Goal: Transaction & Acquisition: Book appointment/travel/reservation

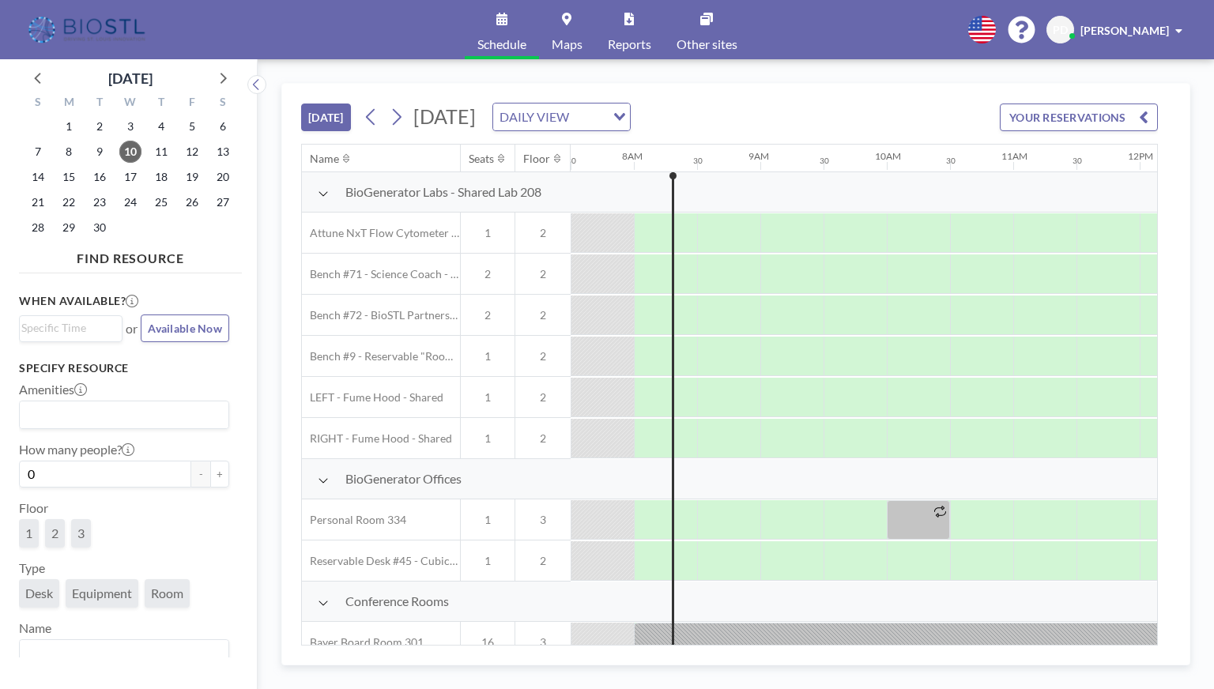
scroll to position [368, 949]
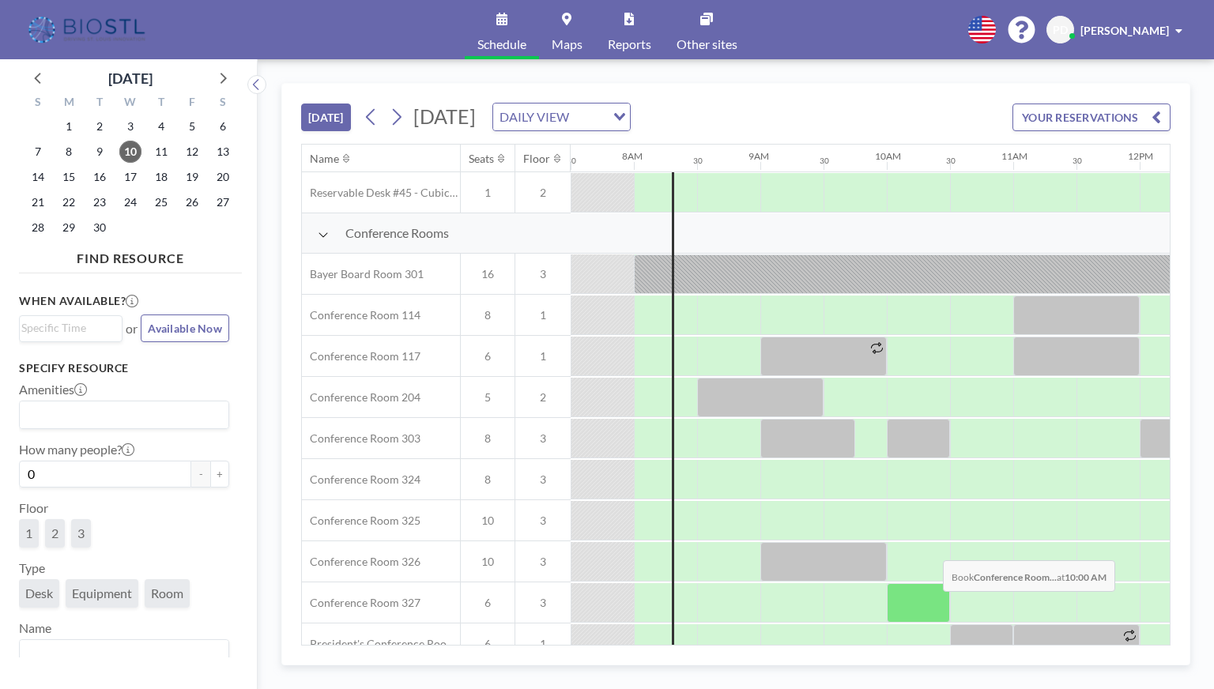
click at [931, 602] on div at bounding box center [918, 604] width 63 height 40
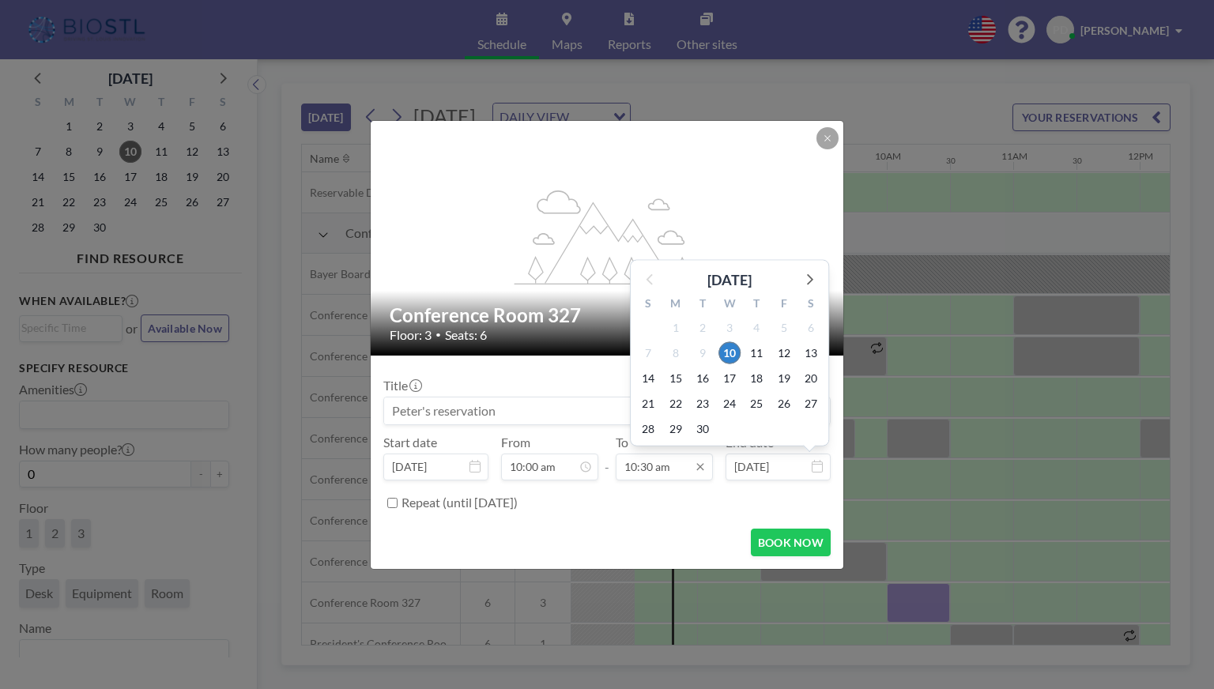
scroll to position [591, 0]
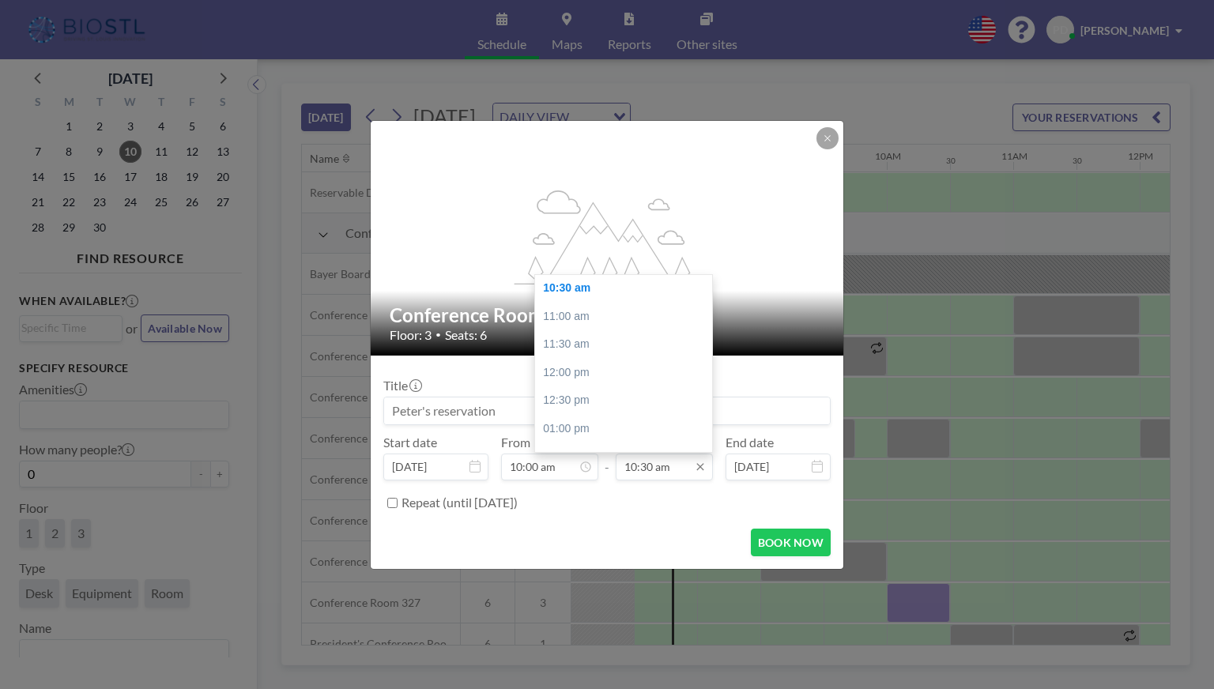
click at [678, 463] on input "10:30 am" at bounding box center [664, 467] width 97 height 27
click at [572, 316] on div "11:00 am" at bounding box center [627, 317] width 185 height 28
type input "11:00 am"
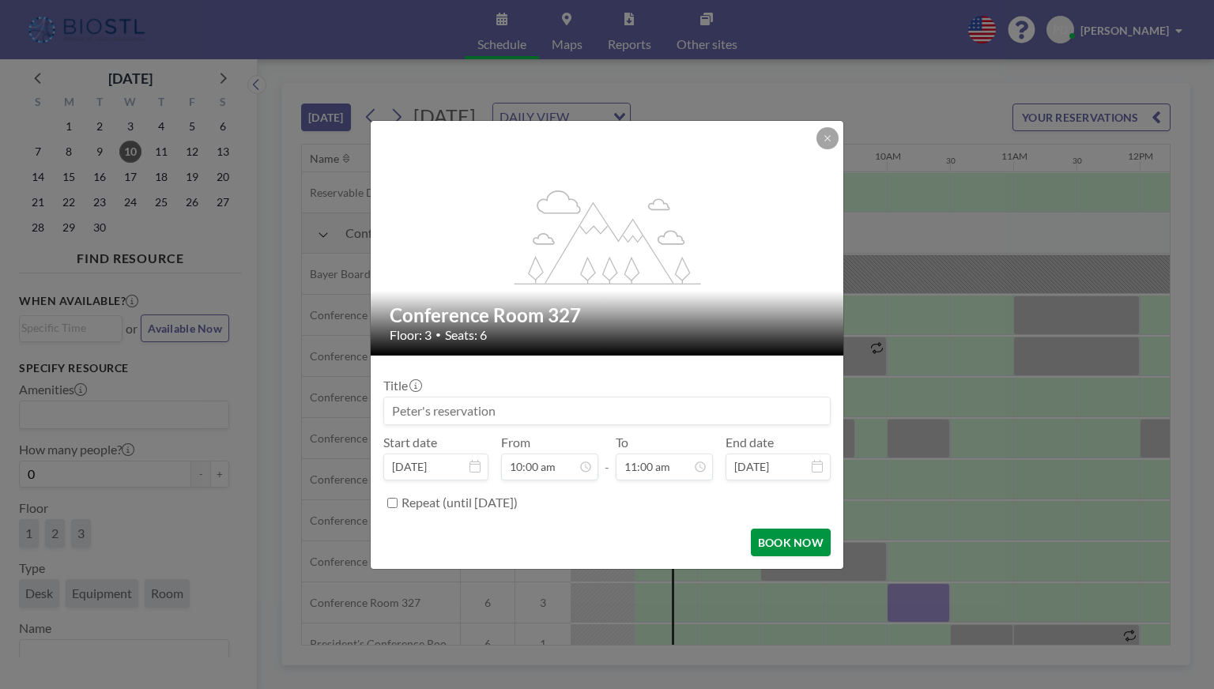
scroll to position [619, 0]
click at [784, 546] on button "BOOK NOW" at bounding box center [791, 543] width 80 height 28
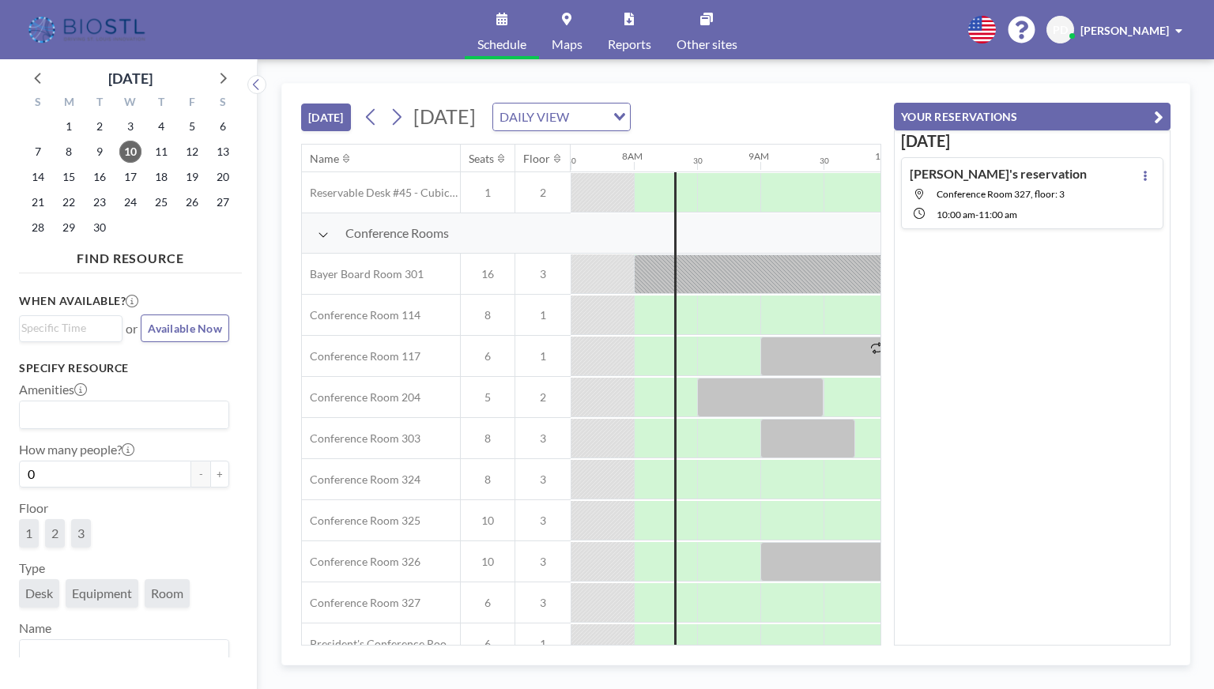
click at [1158, 115] on icon "button" at bounding box center [1158, 117] width 9 height 19
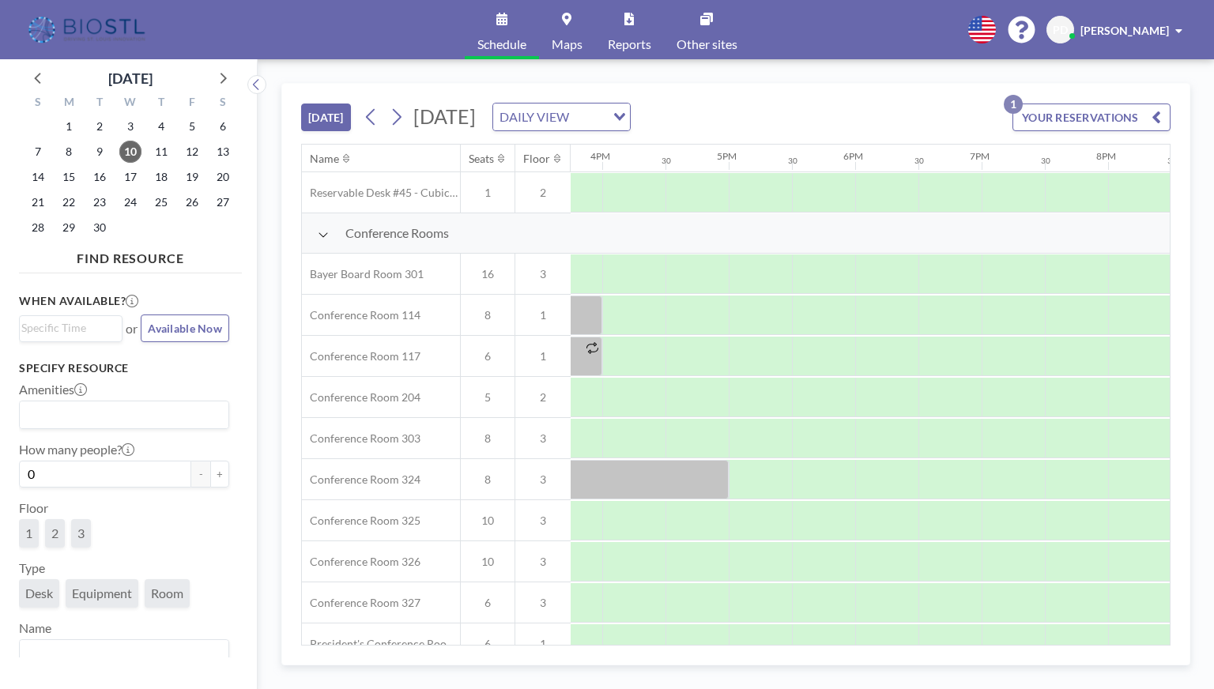
scroll to position [368, 2002]
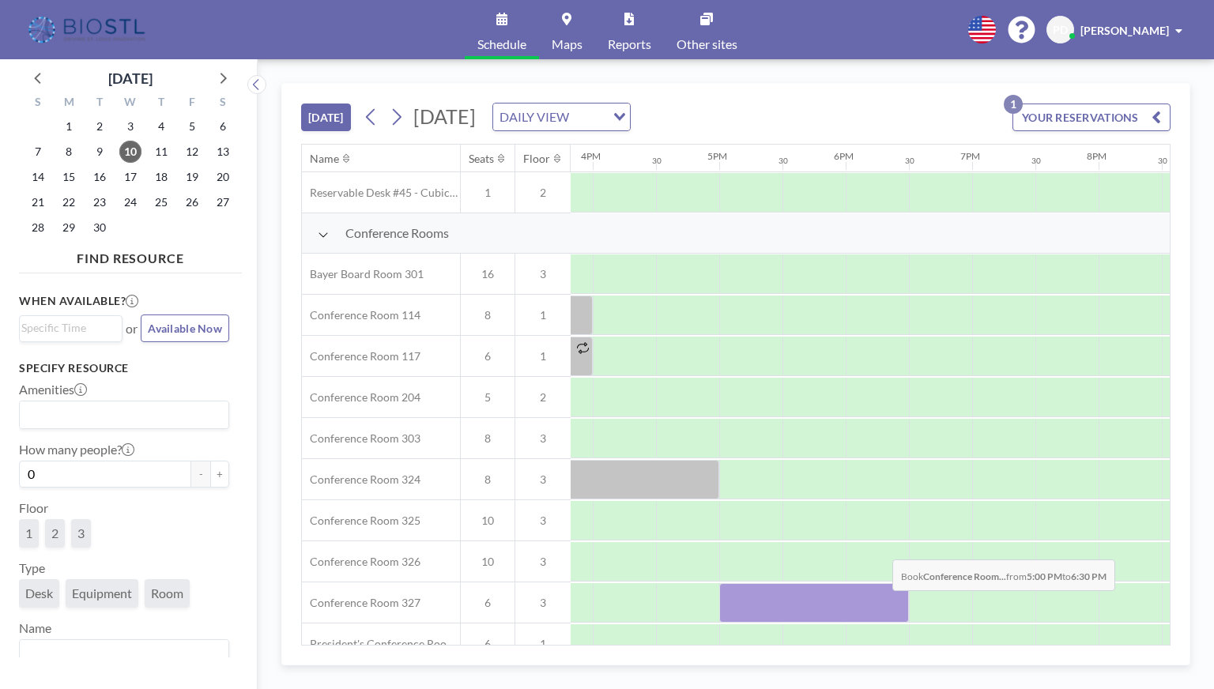
drag, startPoint x: 754, startPoint y: 599, endPoint x: 882, endPoint y: 602, distance: 128.1
click at [882, 602] on div at bounding box center [815, 604] width 190 height 40
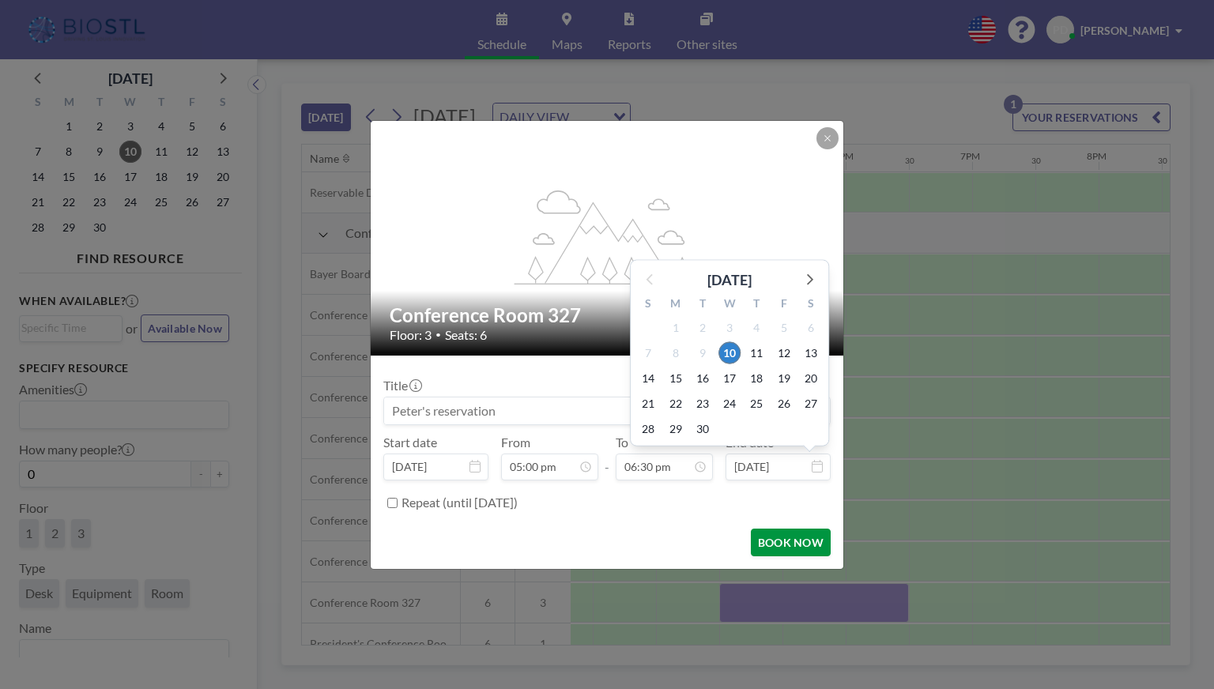
scroll to position [1041, 0]
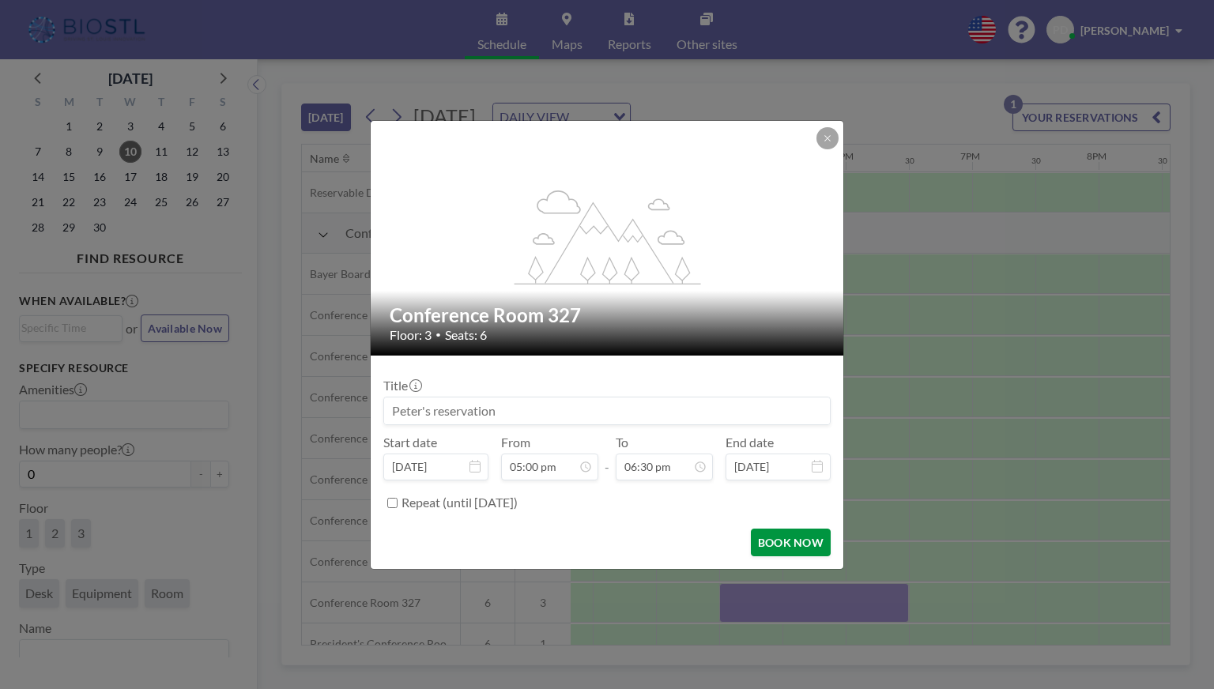
click at [798, 540] on button "BOOK NOW" at bounding box center [791, 543] width 80 height 28
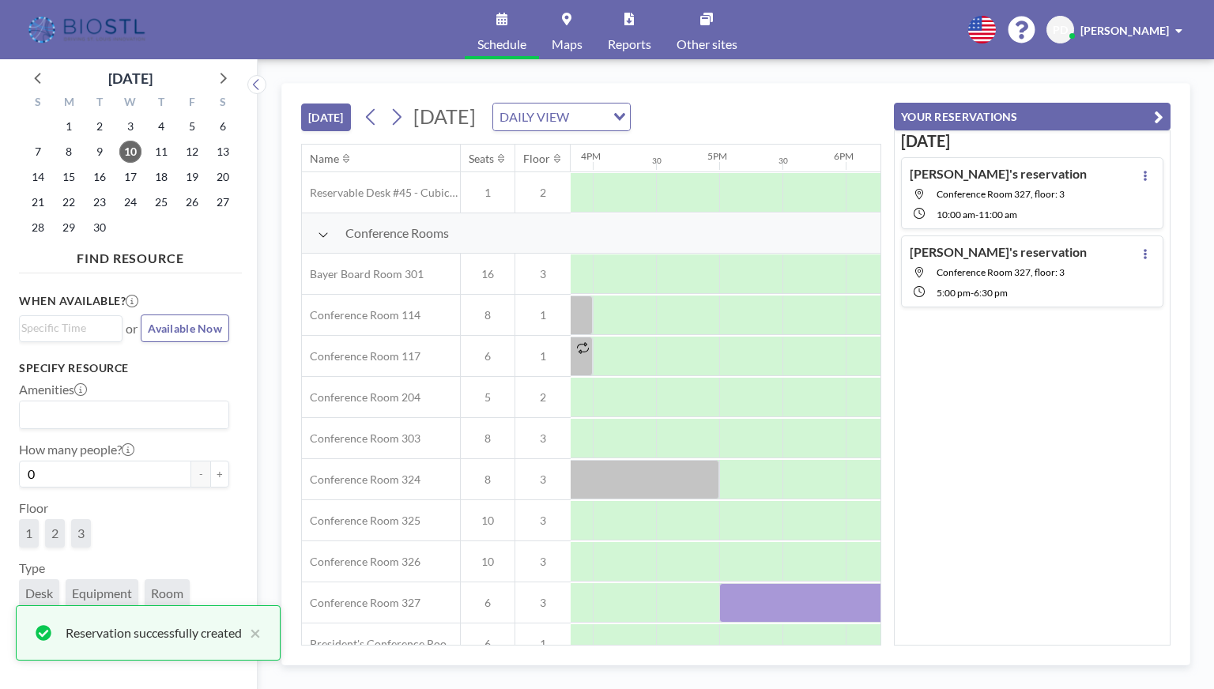
click at [1161, 108] on icon "button" at bounding box center [1158, 117] width 9 height 19
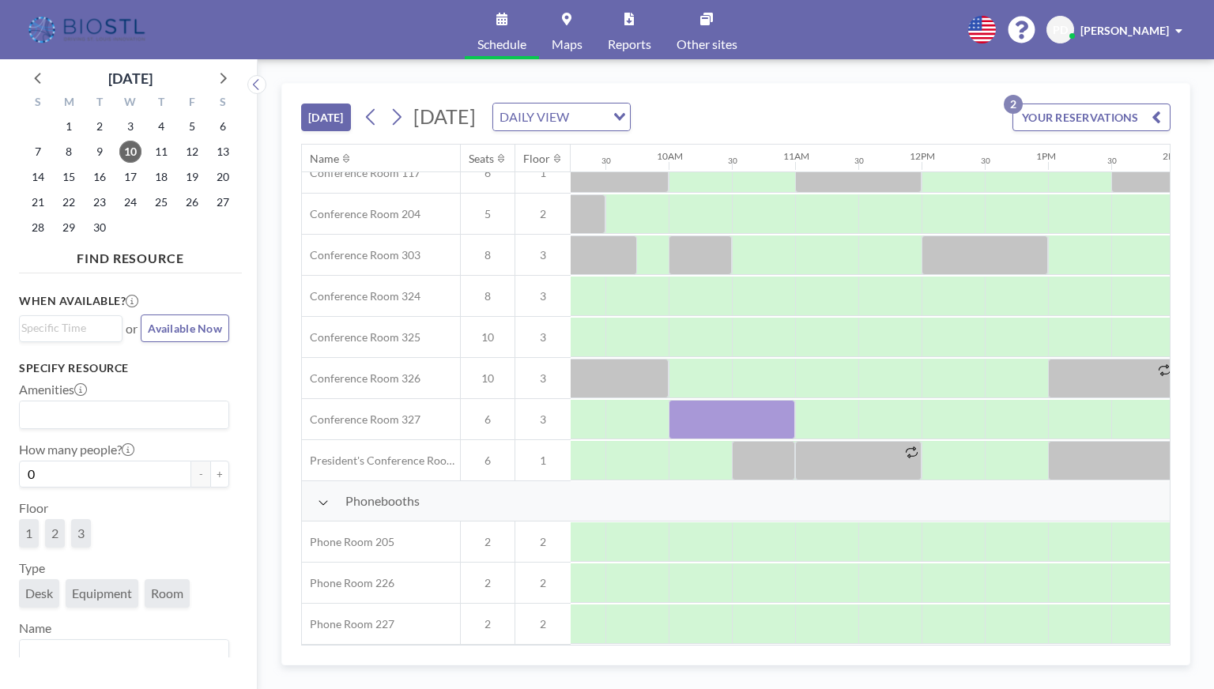
scroll to position [553, 1165]
click at [720, 421] on div at bounding box center [734, 420] width 127 height 40
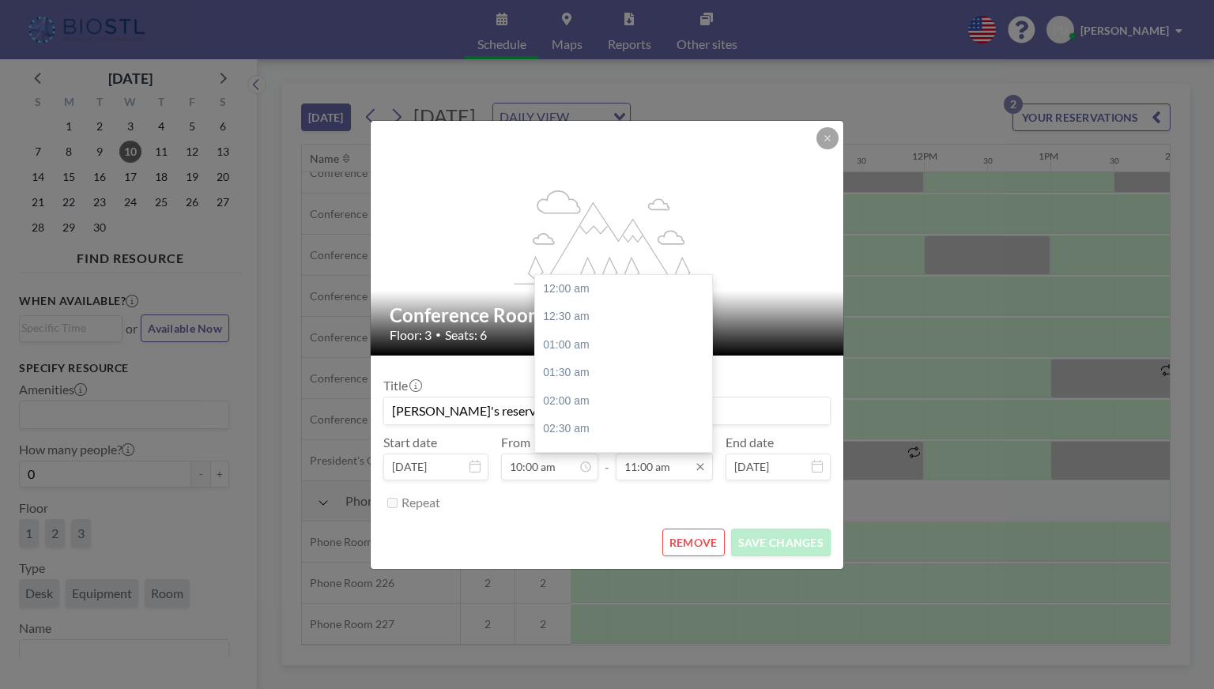
scroll to position [619, 0]
click at [575, 341] on div "12:00 pm" at bounding box center [627, 345] width 185 height 28
type input "12:00 pm"
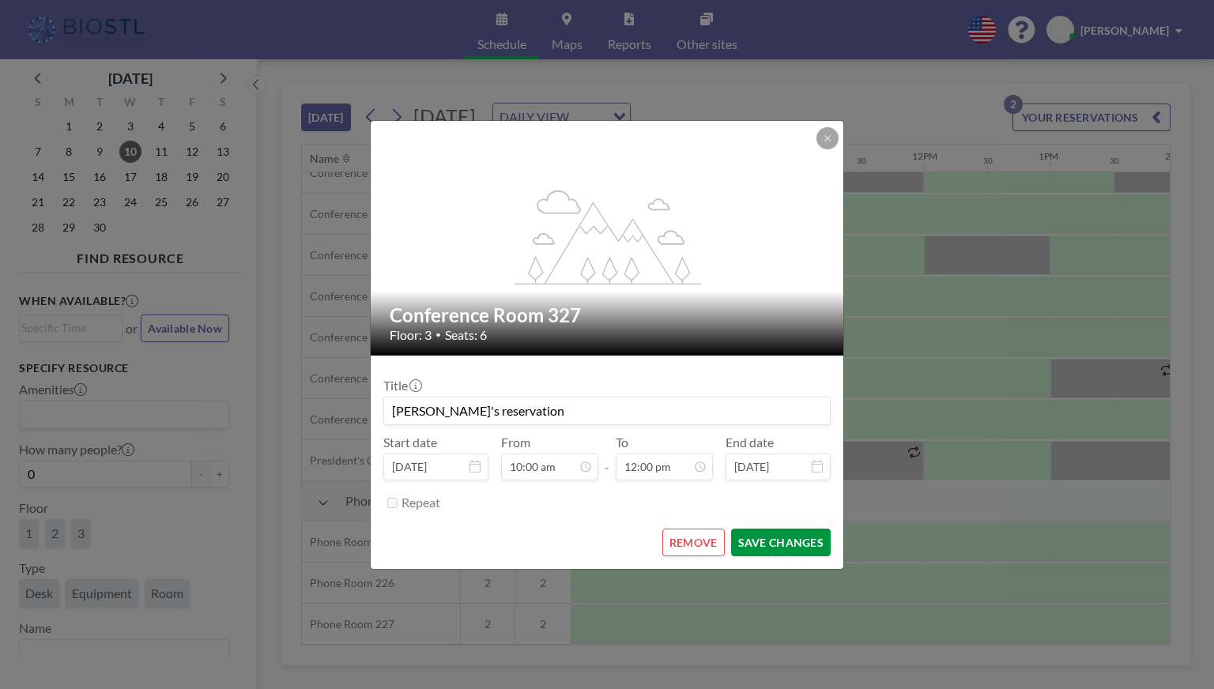
click at [765, 544] on button "SAVE CHANGES" at bounding box center [781, 543] width 100 height 28
